Goal: Entertainment & Leisure: Consume media (video, audio)

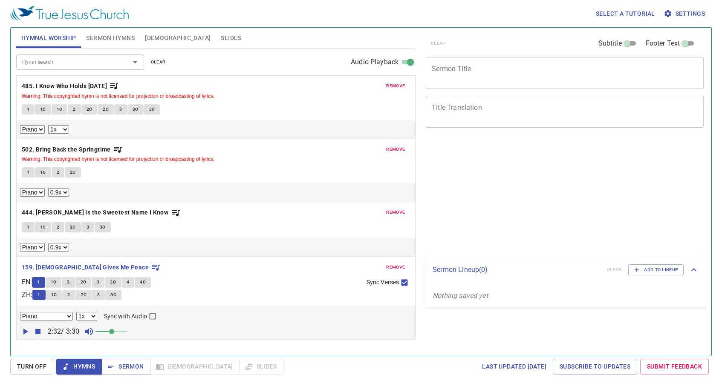
select select "1"
select select "0.9"
select select "1"
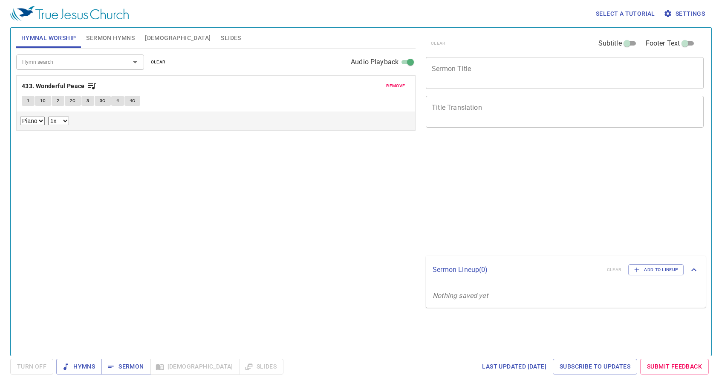
select select "1"
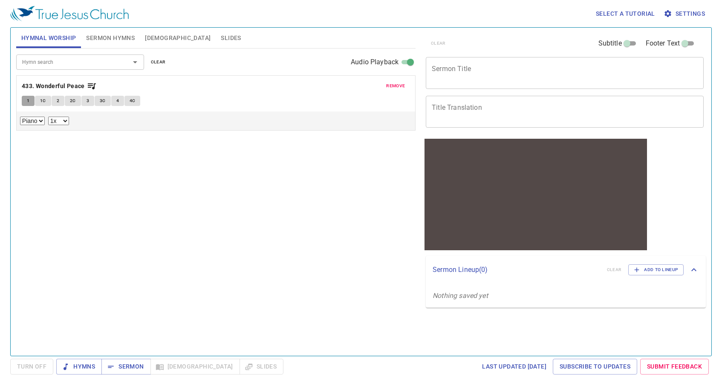
click at [27, 102] on span "1" at bounding box center [28, 101] width 3 height 8
click at [23, 133] on icon at bounding box center [23, 133] width 6 height 6
click at [21, 131] on icon at bounding box center [23, 133] width 6 height 6
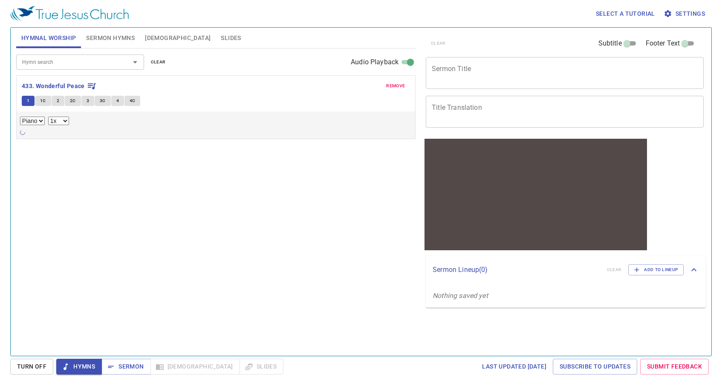
click at [21, 131] on icon at bounding box center [23, 133] width 6 height 6
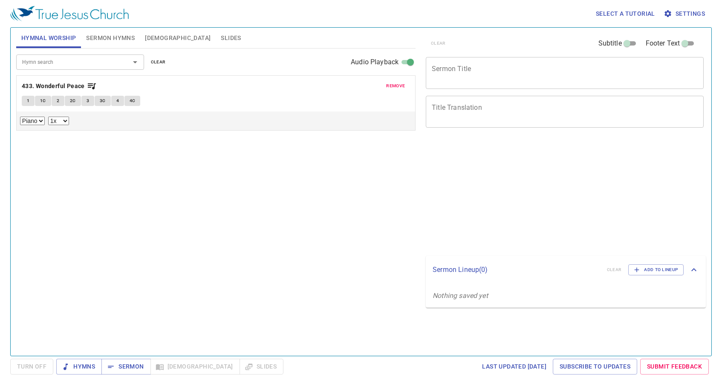
select select "1"
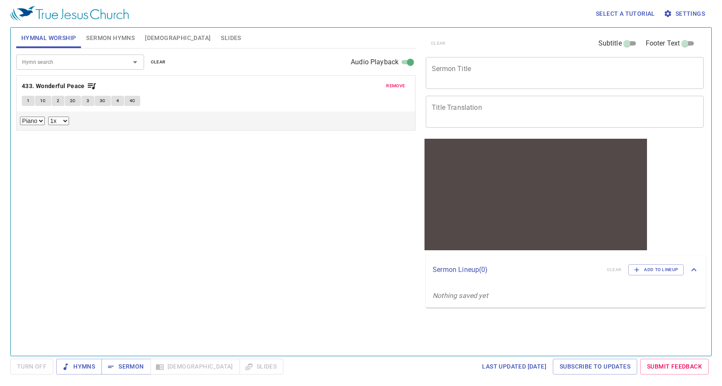
click at [29, 99] on span "1" at bounding box center [28, 101] width 3 height 8
click at [24, 136] on div at bounding box center [216, 133] width 392 height 9
click at [27, 102] on span "1" at bounding box center [28, 101] width 3 height 8
click at [37, 101] on button "1C" at bounding box center [43, 101] width 16 height 10
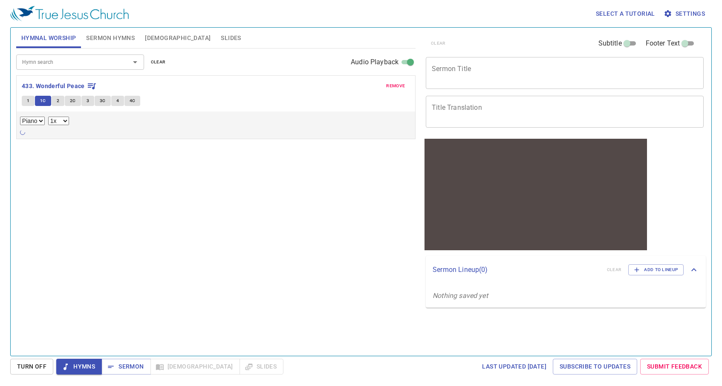
click at [27, 100] on span "1" at bounding box center [28, 101] width 3 height 8
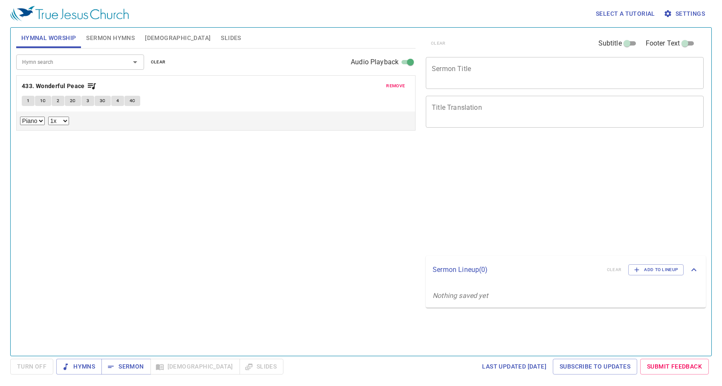
select select "1"
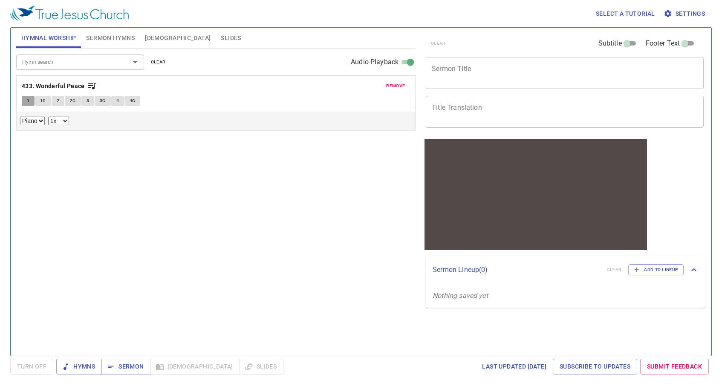
click at [29, 101] on button "1" at bounding box center [28, 101] width 13 height 10
click at [29, 98] on span "1" at bounding box center [28, 101] width 3 height 8
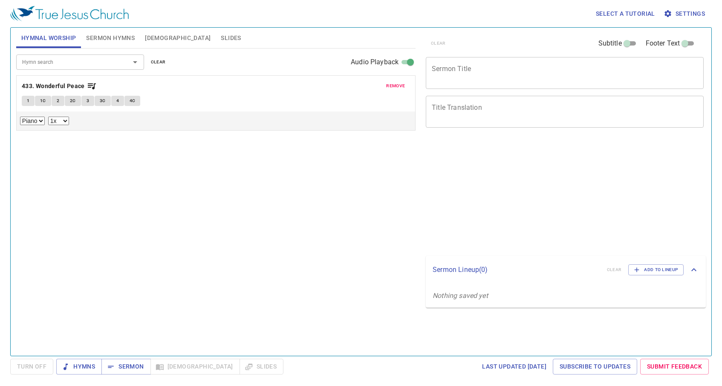
select select "1"
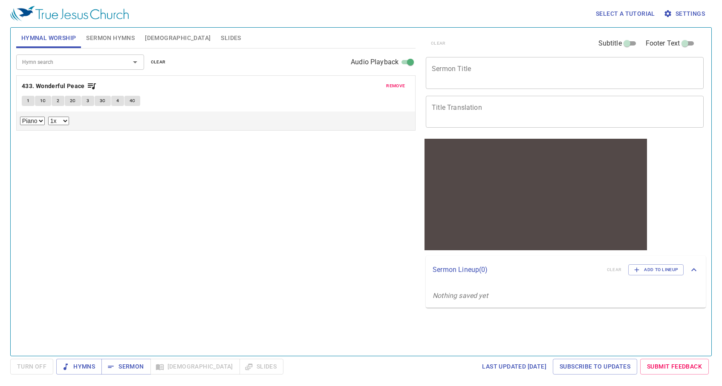
click at [25, 100] on button "1" at bounding box center [28, 101] width 13 height 10
click at [29, 100] on button "1" at bounding box center [28, 101] width 13 height 10
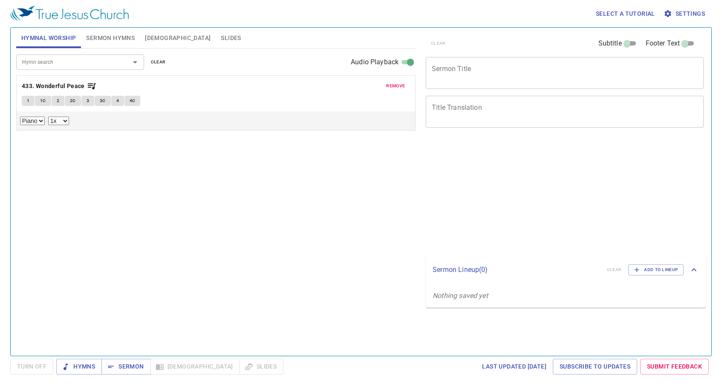
select select "1"
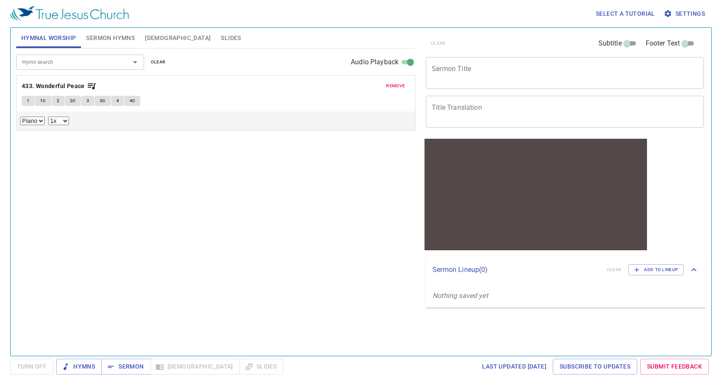
click at [27, 104] on span "1" at bounding box center [28, 101] width 3 height 8
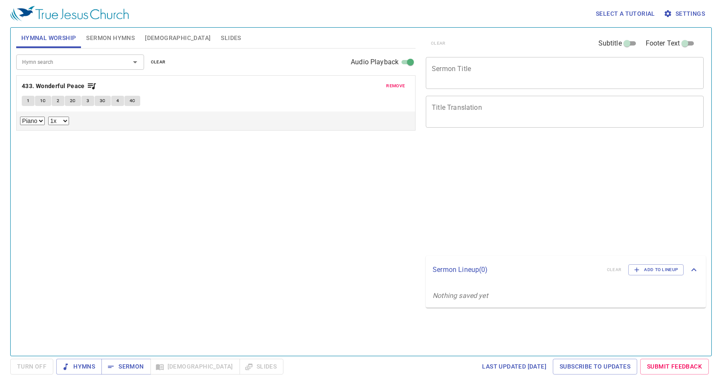
select select "1"
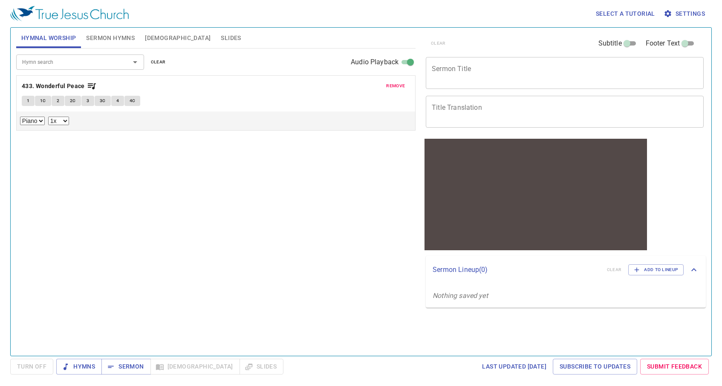
click at [31, 106] on button "1" at bounding box center [28, 101] width 13 height 10
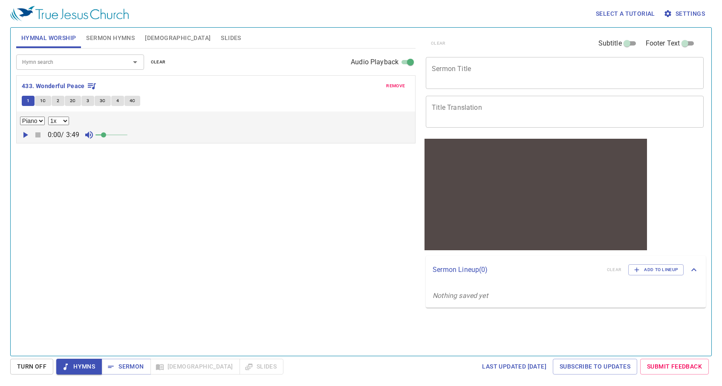
click at [25, 136] on icon "button" at bounding box center [25, 135] width 5 height 6
click at [28, 137] on icon "button" at bounding box center [25, 135] width 10 height 10
click at [106, 135] on span at bounding box center [103, 135] width 5 height 5
